Goal: Information Seeking & Learning: Learn about a topic

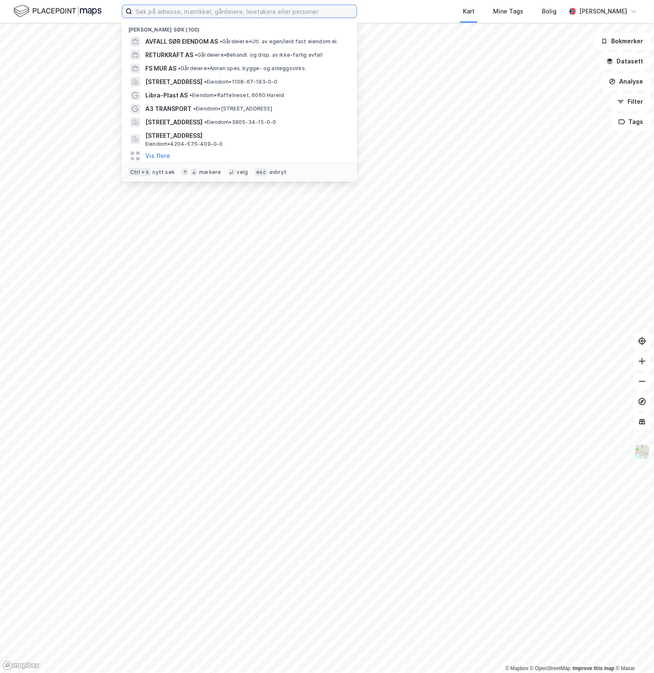
click at [316, 8] on input at bounding box center [244, 11] width 224 height 13
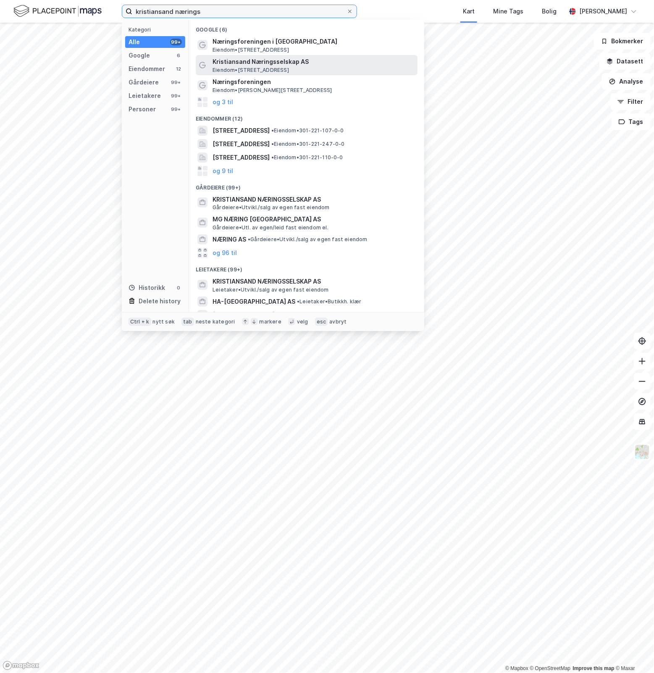
type input "kristiansand nærings"
click at [290, 63] on span "Kristiansand Næringsselskap AS" at bounding box center [314, 62] width 202 height 10
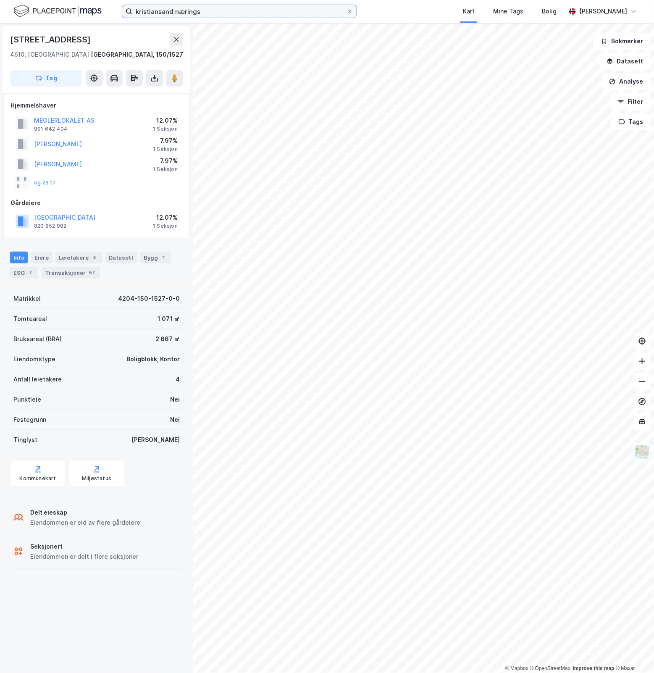
click at [211, 13] on input "kristiansand nærings" at bounding box center [239, 11] width 214 height 13
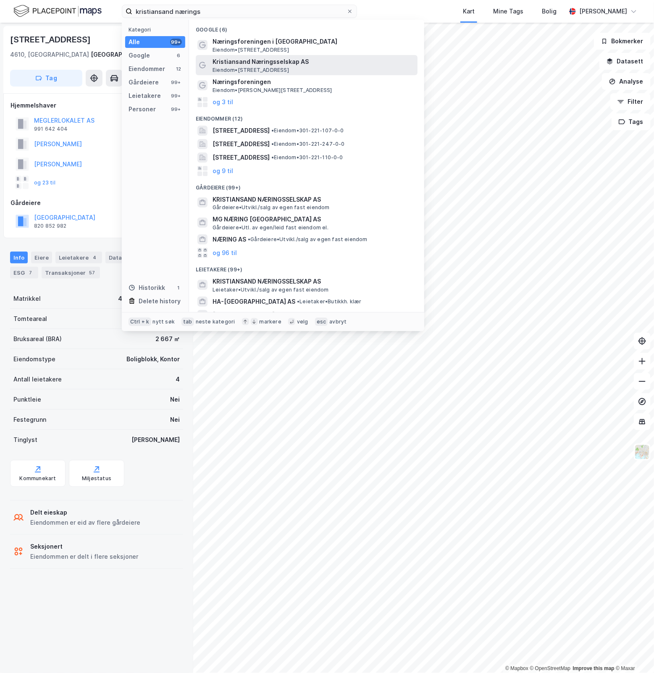
click at [242, 64] on span "Kristiansand Næringsselskap AS" at bounding box center [314, 62] width 202 height 10
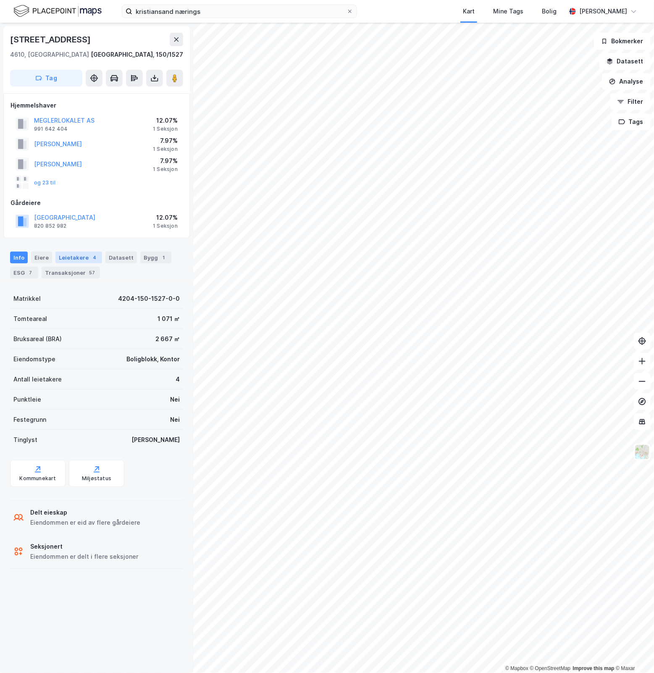
click at [74, 257] on div "Leietakere 4" at bounding box center [78, 258] width 47 height 12
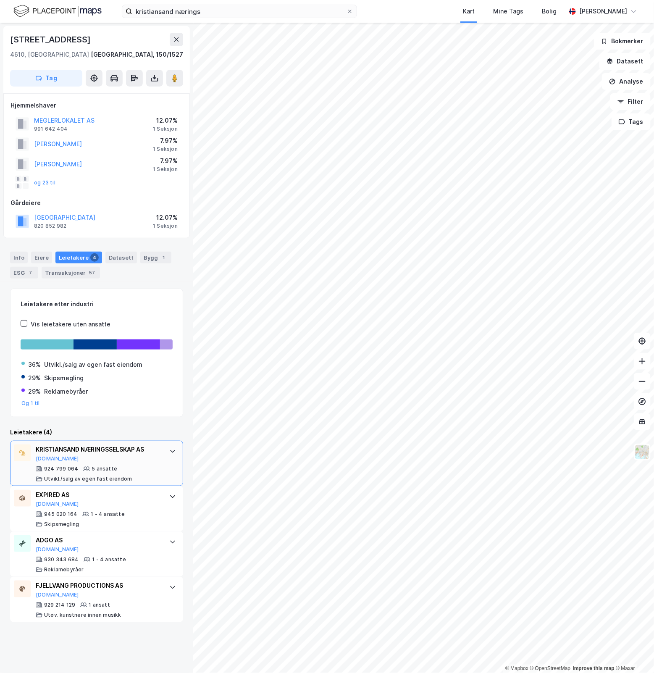
click at [118, 448] on div "KRISTIANSAND NÆRINGSSELSKAP AS" at bounding box center [98, 450] width 125 height 10
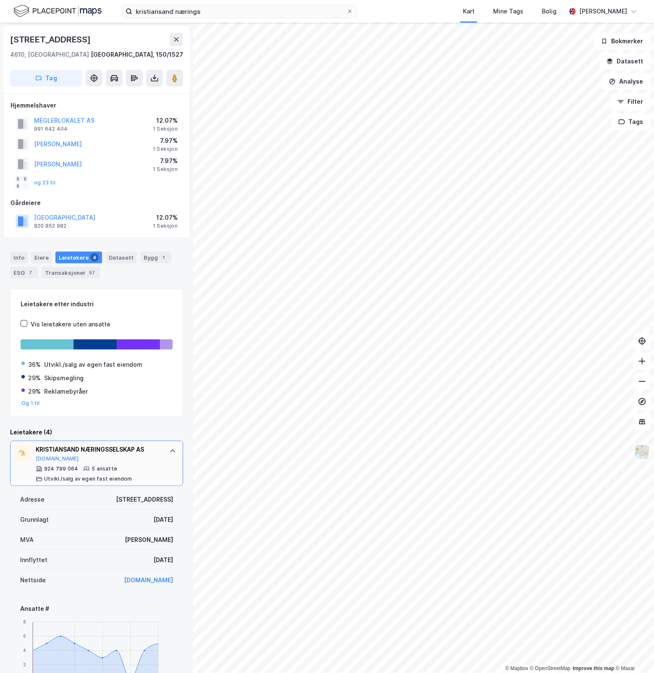
click at [118, 448] on div "KRISTIANSAND NÆRINGSSELSKAP AS" at bounding box center [98, 450] width 125 height 10
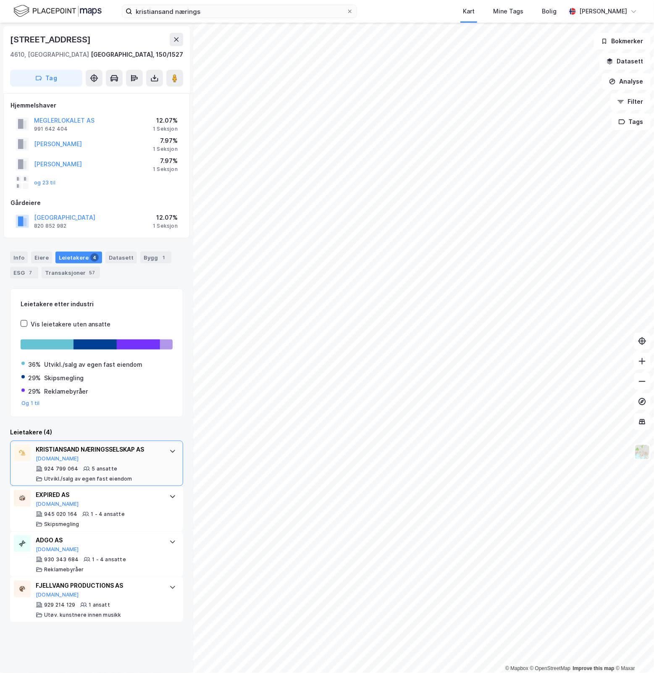
click at [118, 448] on div "KRISTIANSAND NÆRINGSSELSKAP AS" at bounding box center [98, 450] width 125 height 10
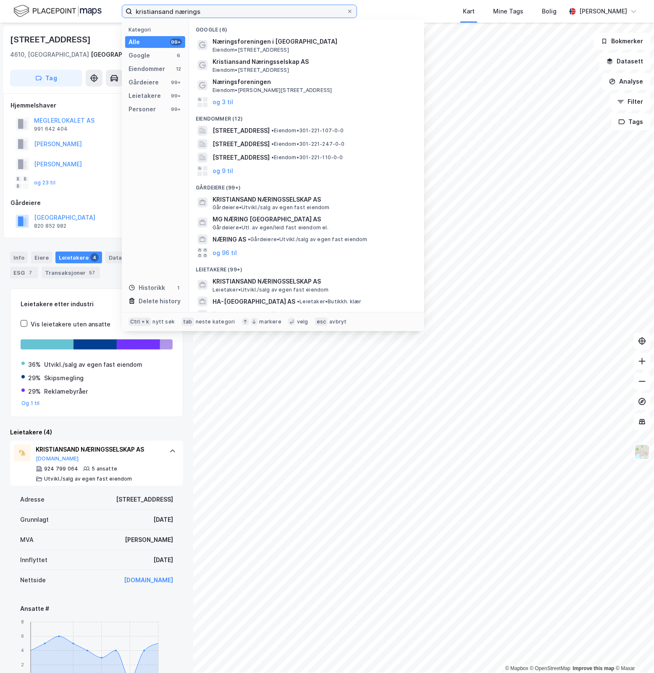
click at [233, 11] on input "kristiansand nærings" at bounding box center [239, 11] width 214 height 13
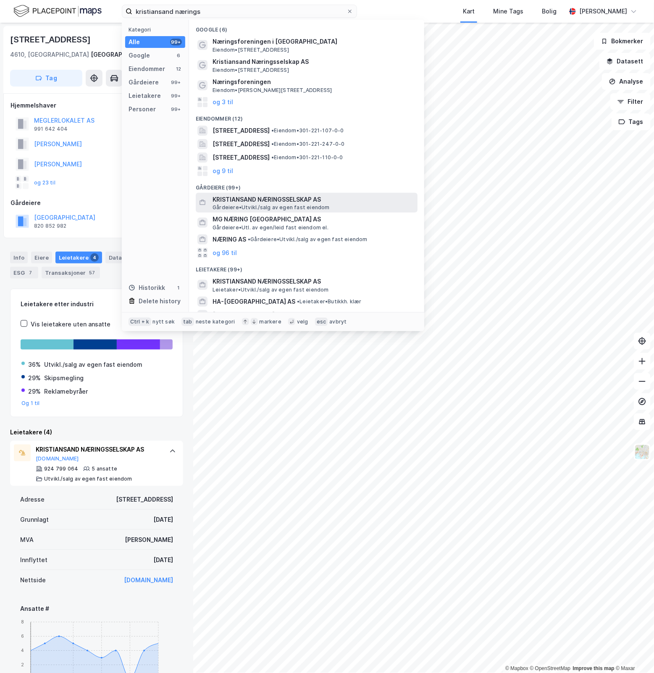
click at [283, 196] on span "KRISTIANSAND NÆRINGSSELSKAP AS" at bounding box center [314, 200] width 202 height 10
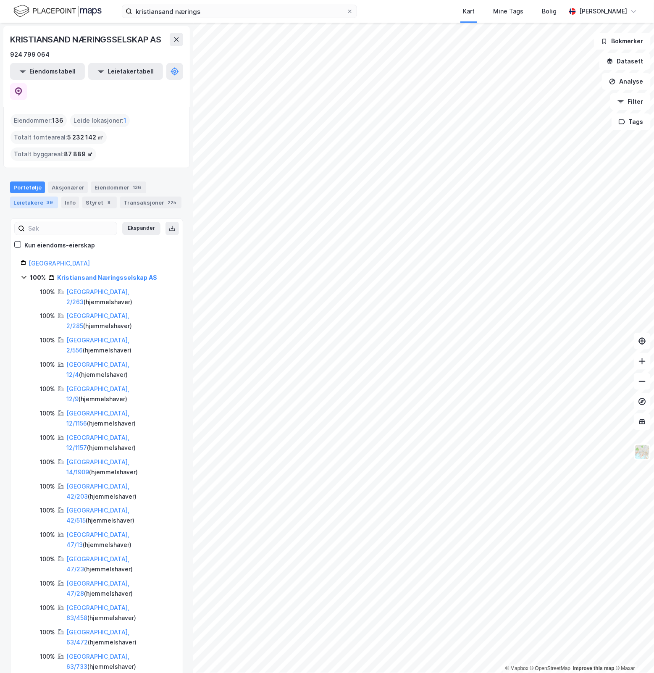
click at [41, 197] on div "Leietakere 39" at bounding box center [34, 203] width 48 height 12
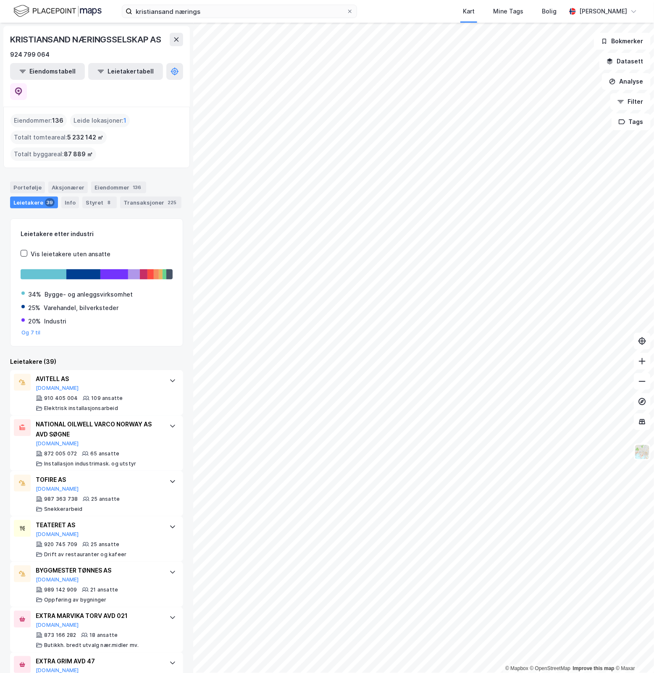
scroll to position [280, 0]
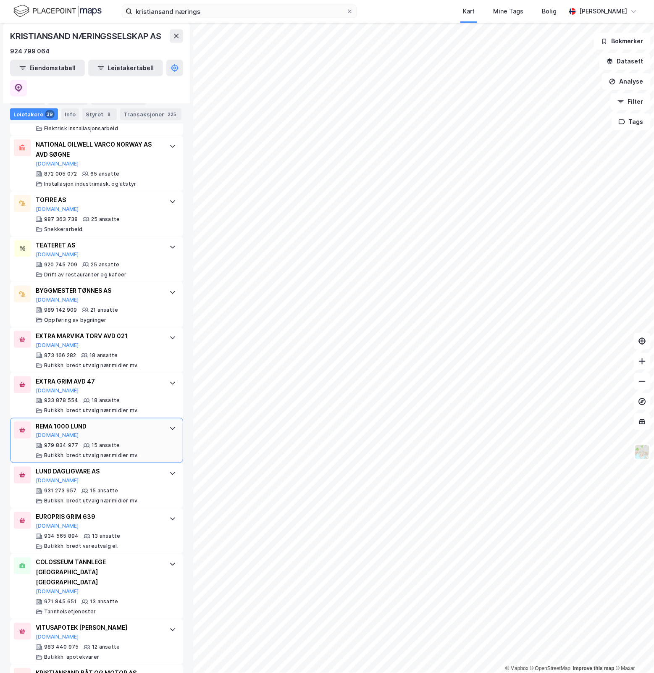
click at [139, 422] on div "REMA 1000 LUND [DOMAIN_NAME]" at bounding box center [98, 431] width 125 height 18
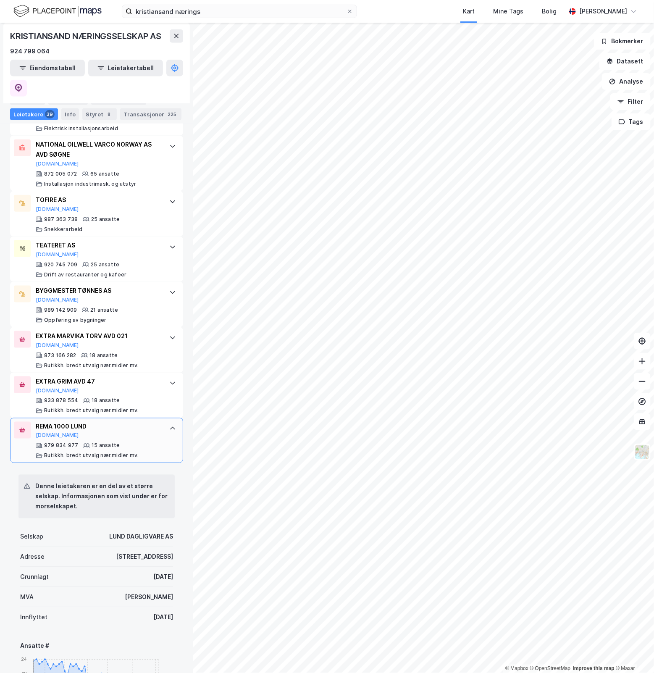
click at [169, 425] on icon at bounding box center [172, 428] width 7 height 7
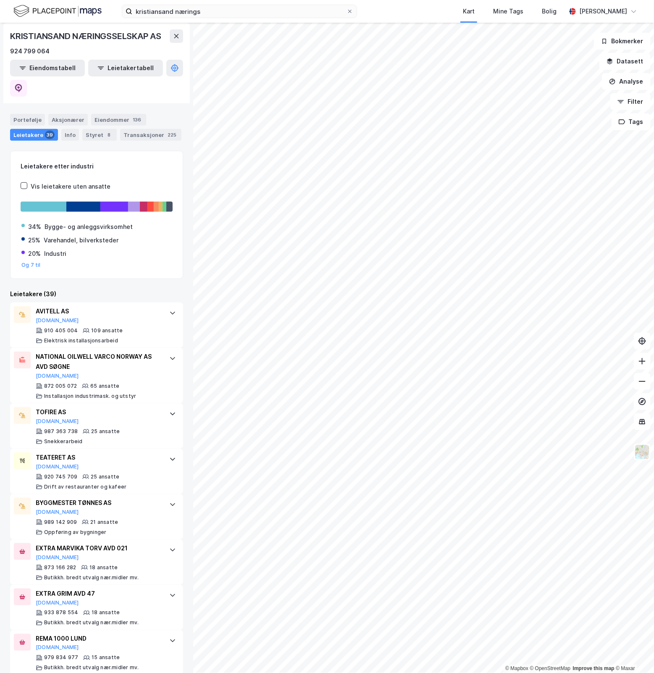
scroll to position [0, 0]
